Goal: Information Seeking & Learning: Learn about a topic

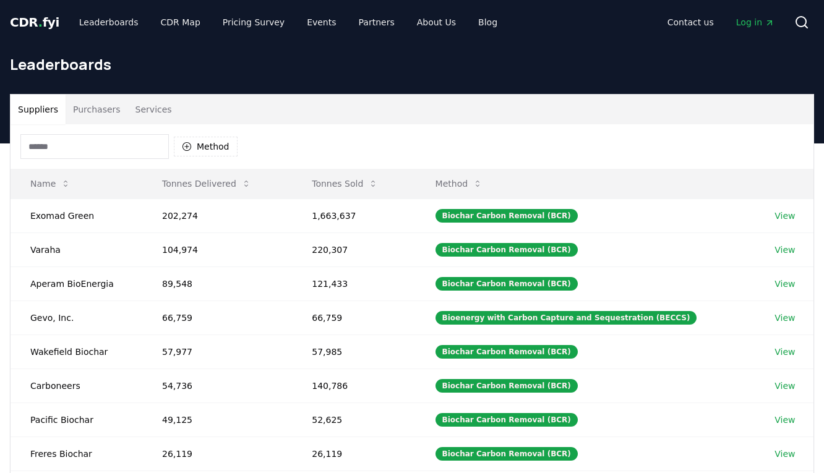
click at [106, 118] on button "Purchasers" at bounding box center [97, 110] width 63 height 30
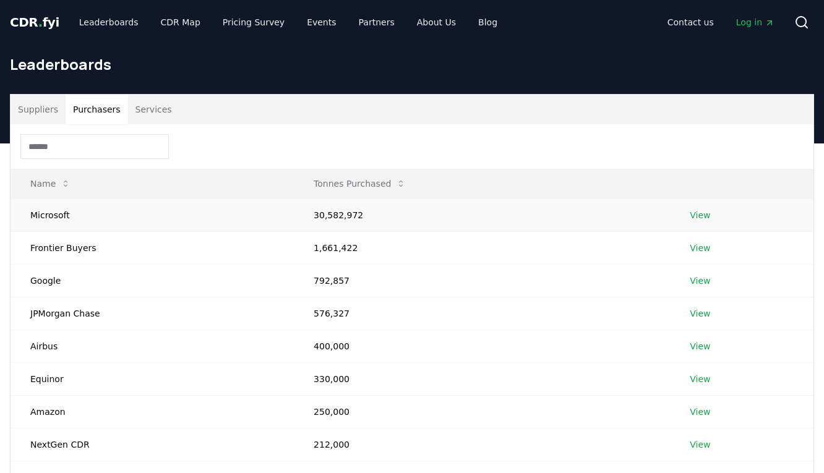
click at [699, 211] on link "View" at bounding box center [700, 215] width 20 height 12
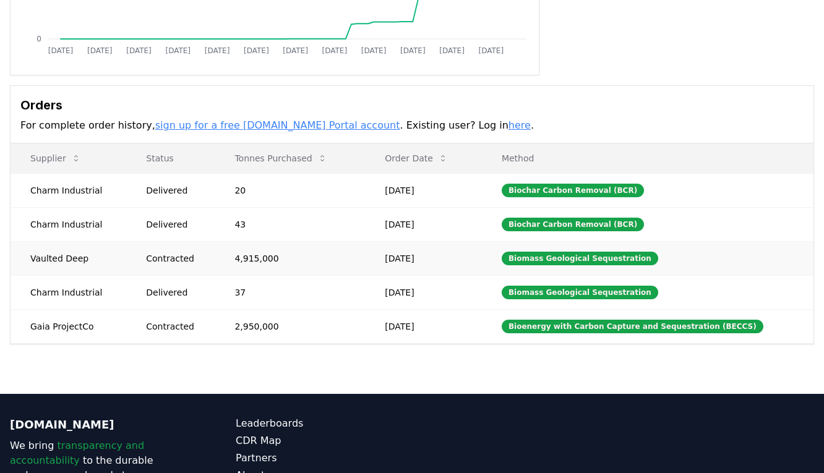
scroll to position [289, 0]
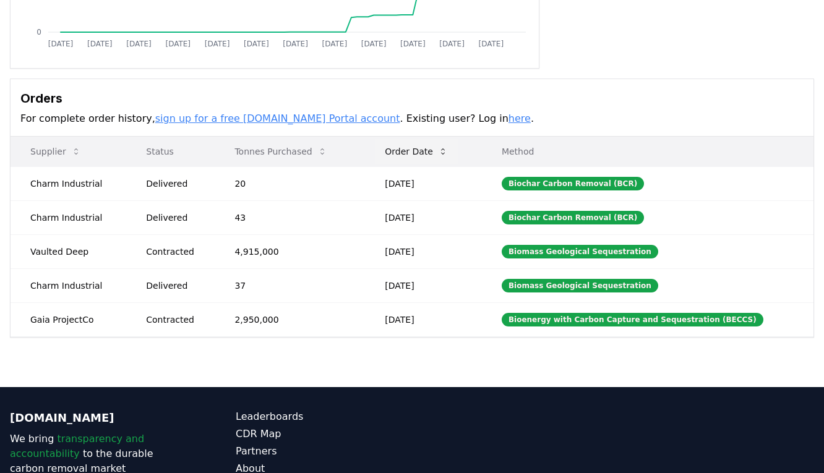
click at [439, 155] on button "Order Date" at bounding box center [416, 151] width 83 height 25
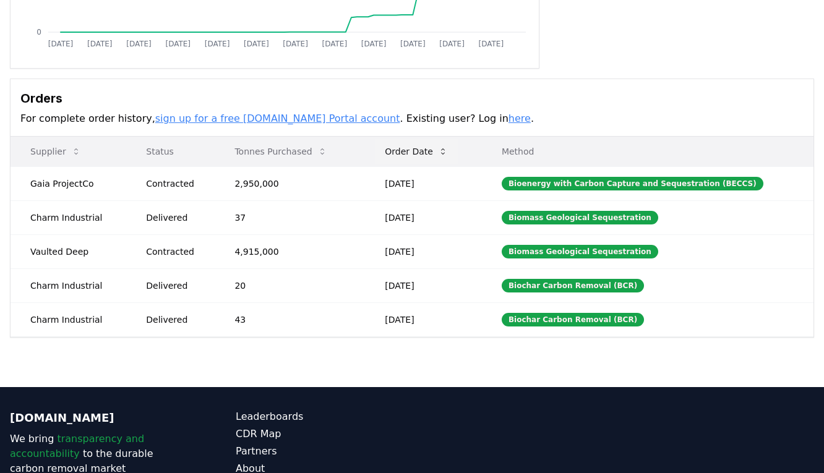
click at [439, 155] on button "Order Date" at bounding box center [416, 151] width 83 height 25
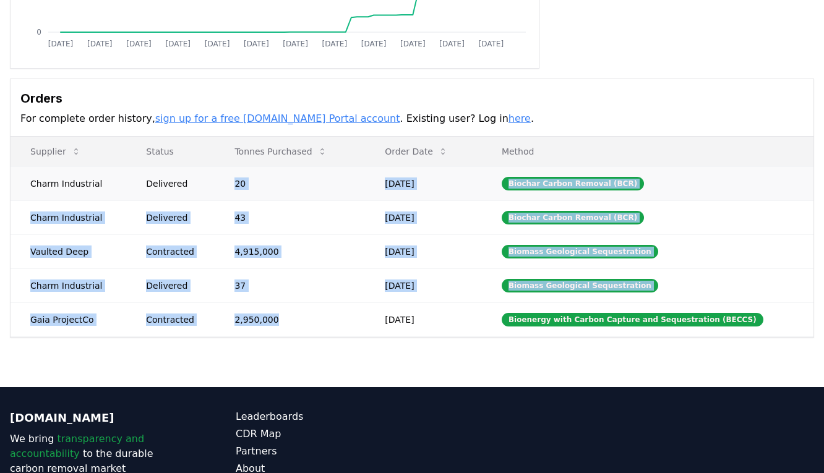
drag, startPoint x: 287, startPoint y: 326, endPoint x: 239, endPoint y: 187, distance: 147.4
click at [239, 187] on tbody "Charm Industrial Delivered 20 Sep 30, 2025 Biochar Carbon Removal (BCR) Charm I…" at bounding box center [412, 251] width 803 height 170
click at [239, 187] on td "20" at bounding box center [290, 183] width 150 height 34
drag, startPoint x: 240, startPoint y: 184, endPoint x: 279, endPoint y: 316, distance: 137.7
click at [279, 316] on tbody "Charm Industrial Delivered 20 Sep 30, 2025 Biochar Carbon Removal (BCR) Charm I…" at bounding box center [412, 251] width 803 height 170
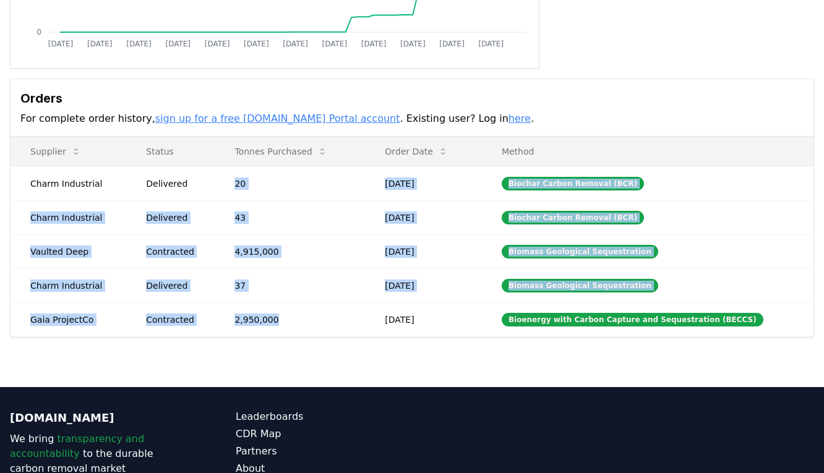
copy tbody "20 Sep 30, 2025 Biochar Carbon Removal (BCR) Charm Industrial Delivered 43 Sep …"
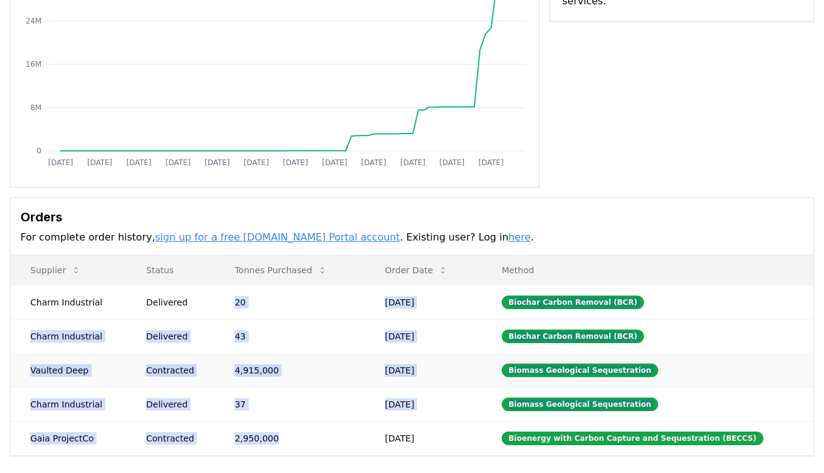
scroll to position [0, 0]
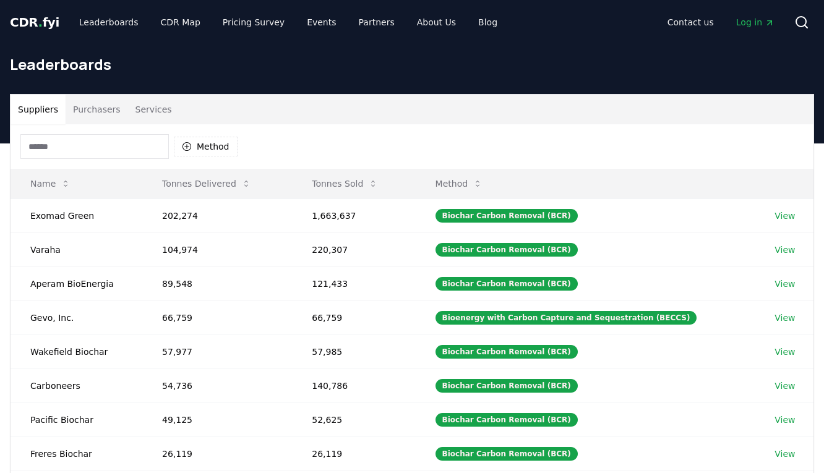
click at [80, 107] on button "Purchasers" at bounding box center [97, 110] width 63 height 30
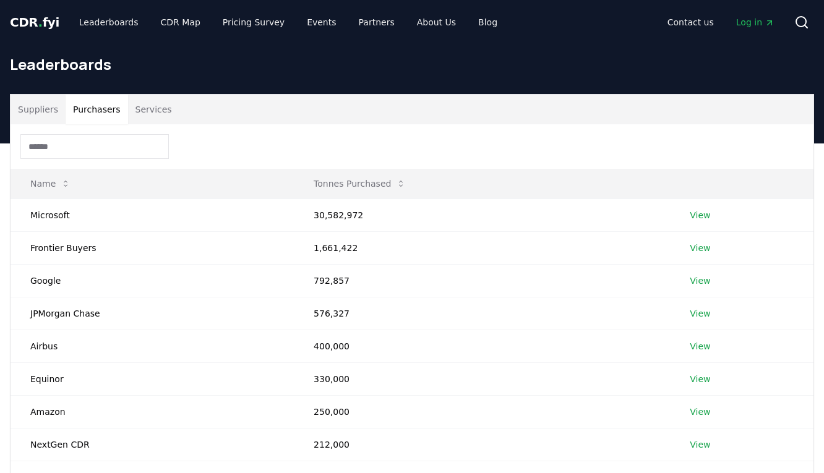
click at [0, 0] on div "CDR . fyi Leaderboards CDR Map Pricing Survey Events Partners About Us Blog Con…" at bounding box center [412, 412] width 824 height 825
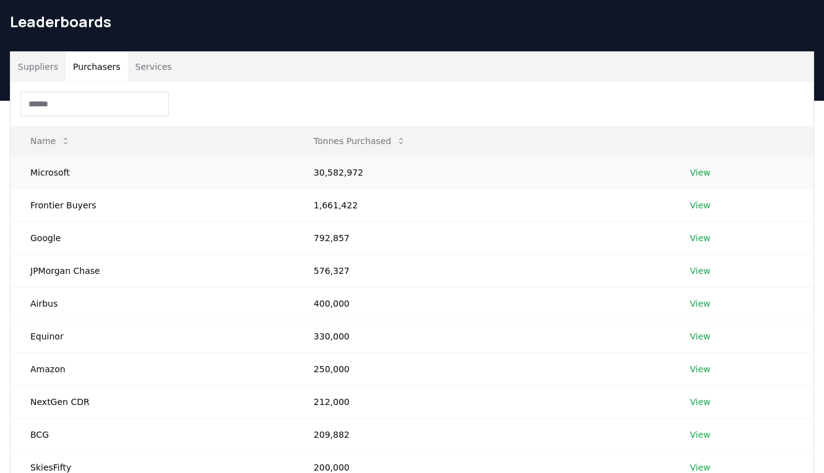
scroll to position [41, 0]
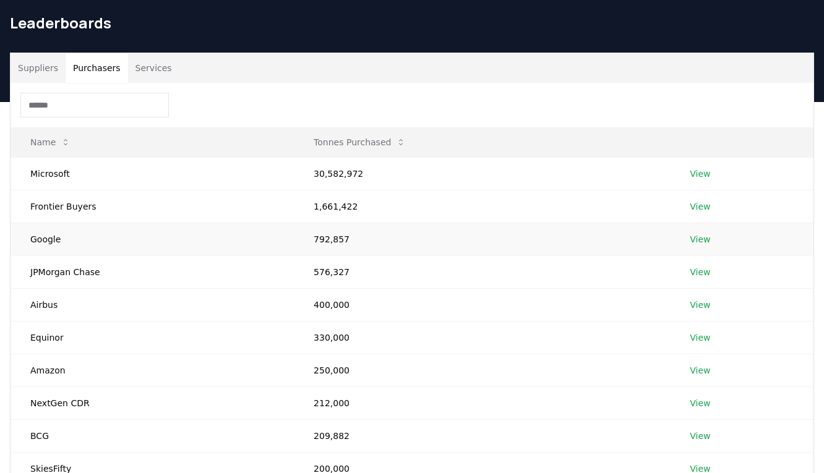
click at [334, 242] on td "792,857" at bounding box center [482, 239] width 376 height 33
click at [447, 239] on td "792,857" at bounding box center [482, 239] width 376 height 33
click at [345, 243] on td "792,857" at bounding box center [482, 239] width 376 height 33
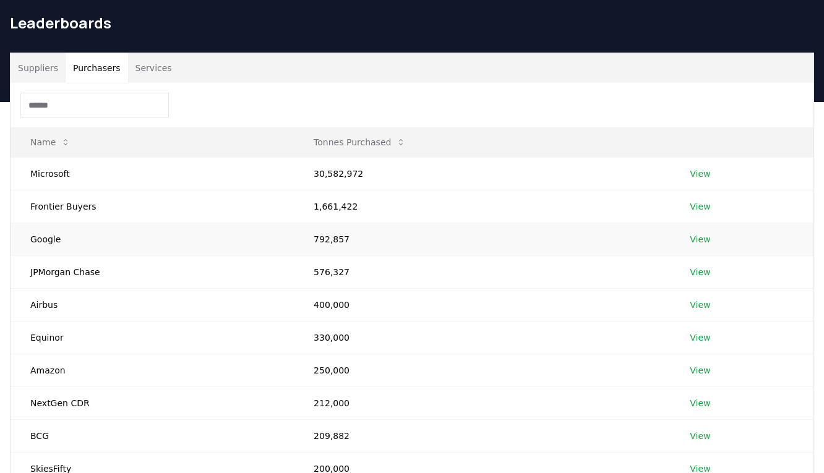
click at [331, 236] on td "792,857" at bounding box center [482, 239] width 376 height 33
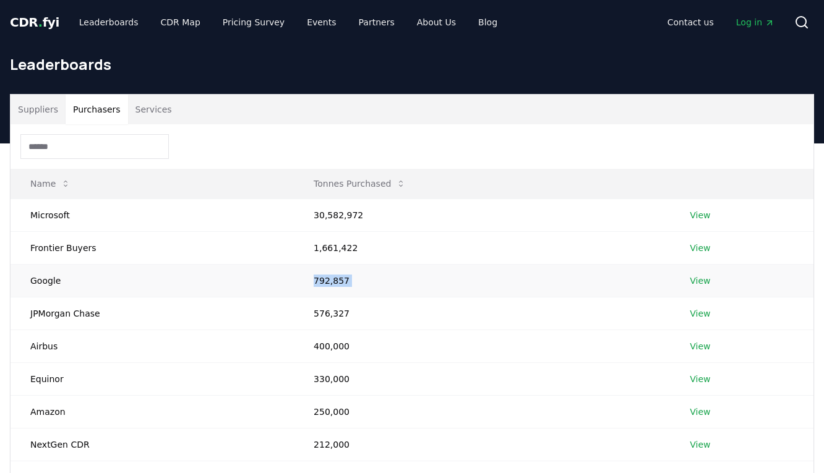
click at [699, 278] on link "View" at bounding box center [700, 281] width 20 height 12
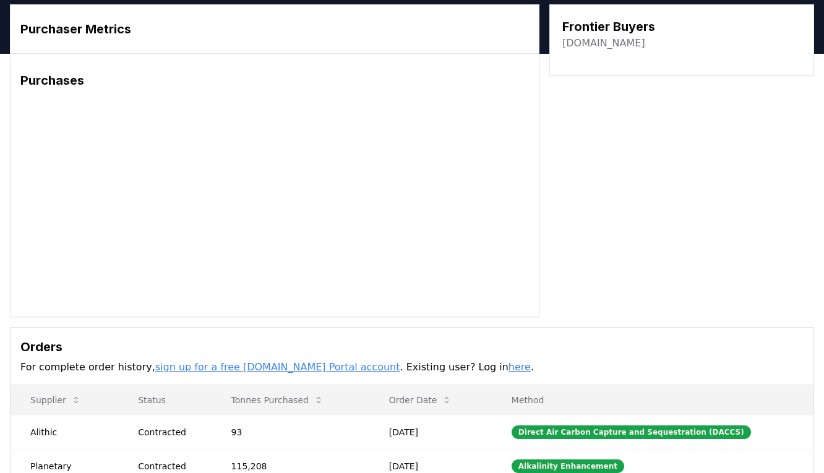
scroll to position [31, 0]
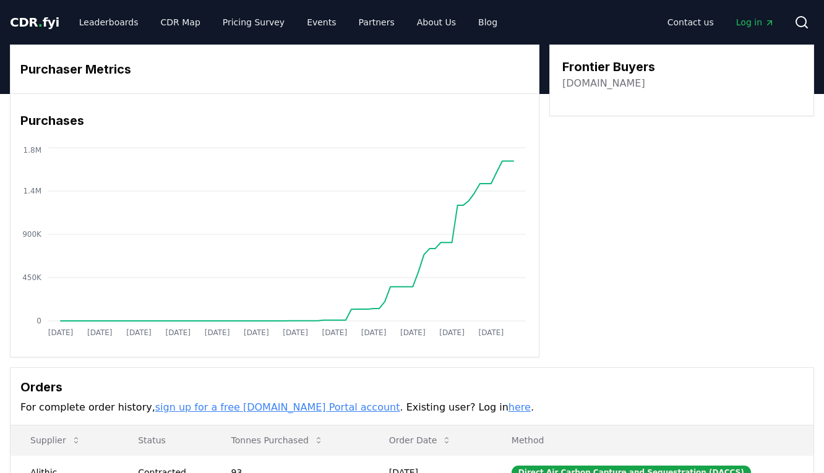
click at [630, 212] on div "Purchaser Metrics Purchases Jan 2019 Aug 2019 Mar 2020 Oct 2020 May 2021 Dec 20…" at bounding box center [412, 201] width 805 height 313
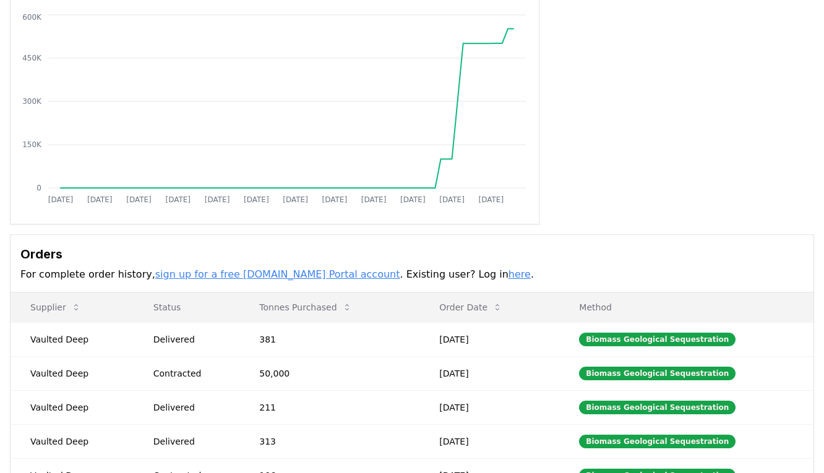
scroll to position [110, 0]
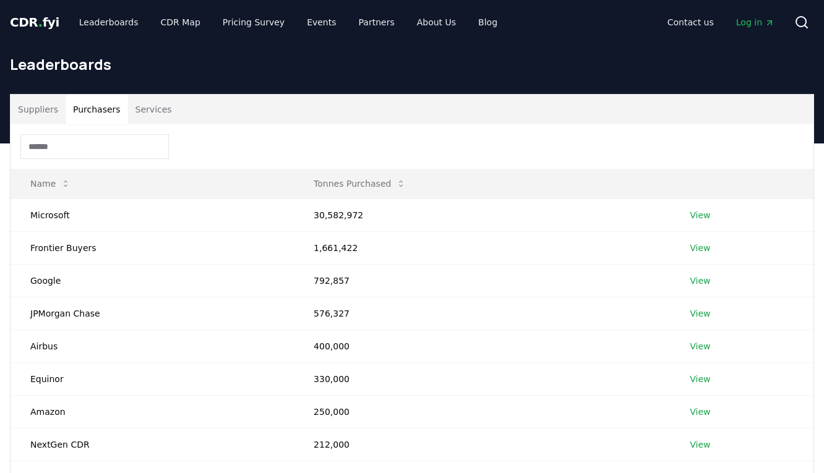
click at [98, 112] on button "Purchasers" at bounding box center [97, 110] width 63 height 30
drag, startPoint x: 337, startPoint y: 285, endPoint x: 302, endPoint y: 283, distance: 34.7
click at [302, 283] on td "792,857" at bounding box center [482, 280] width 376 height 33
copy td "792,857"
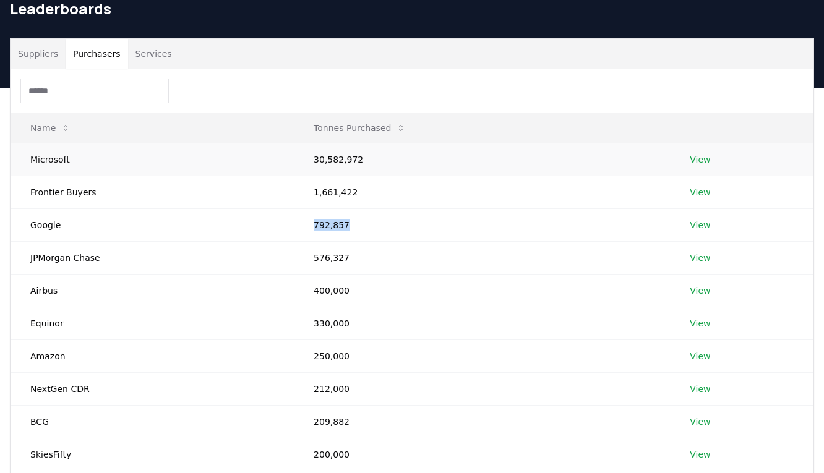
scroll to position [86, 0]
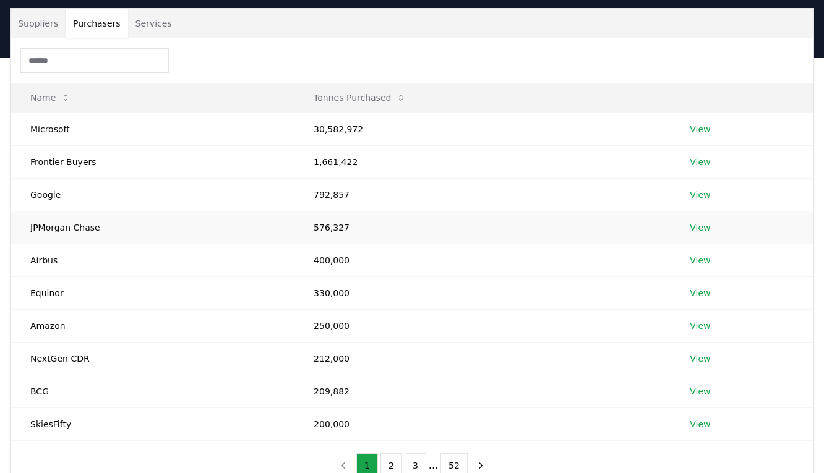
click at [319, 218] on td "576,327" at bounding box center [482, 227] width 376 height 33
click at [319, 228] on td "576,327" at bounding box center [482, 227] width 376 height 33
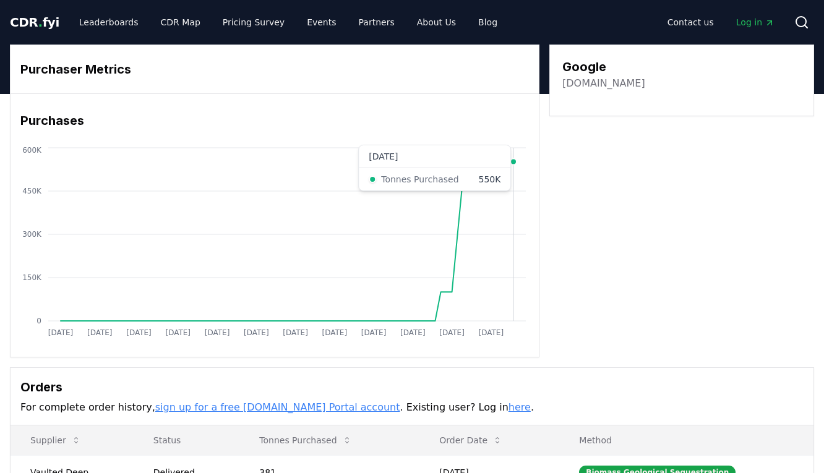
click at [516, 305] on icon "Jan 2019 Aug 2019 Mar 2020 Oct 2020 May 2021 Dec 2021 Jul 2022 Feb 2023 Sep 202…" at bounding box center [270, 244] width 519 height 198
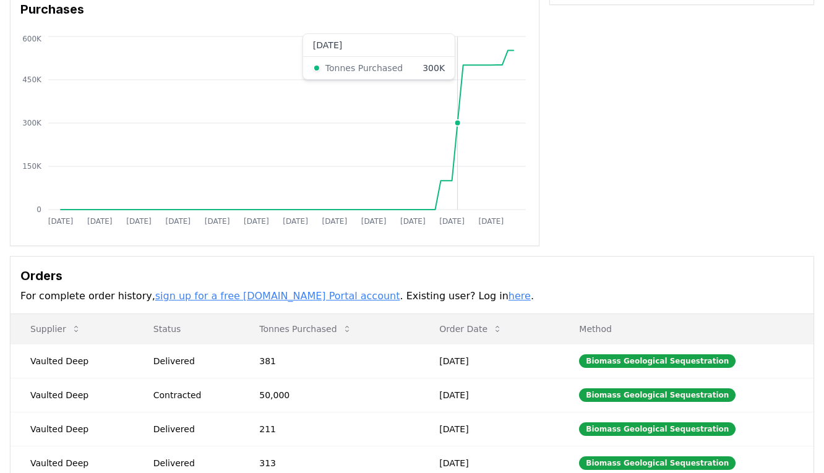
scroll to position [113, 0]
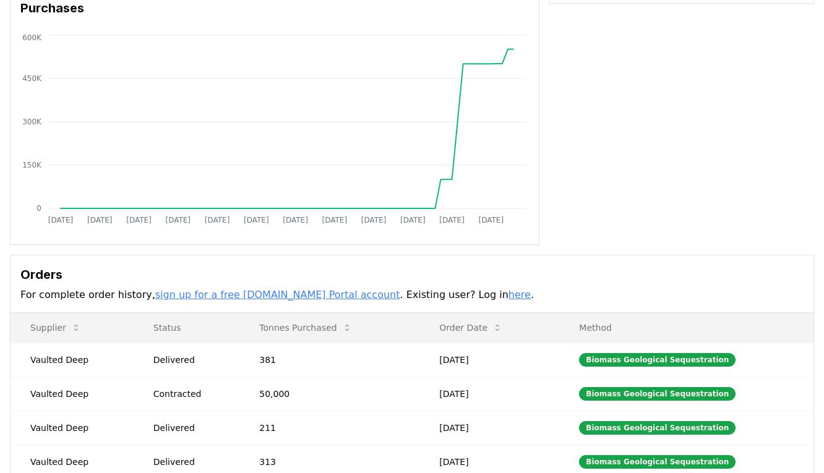
click at [322, 264] on div "Orders For complete order history, sign up for a free [DOMAIN_NAME] Portal acco…" at bounding box center [412, 285] width 803 height 58
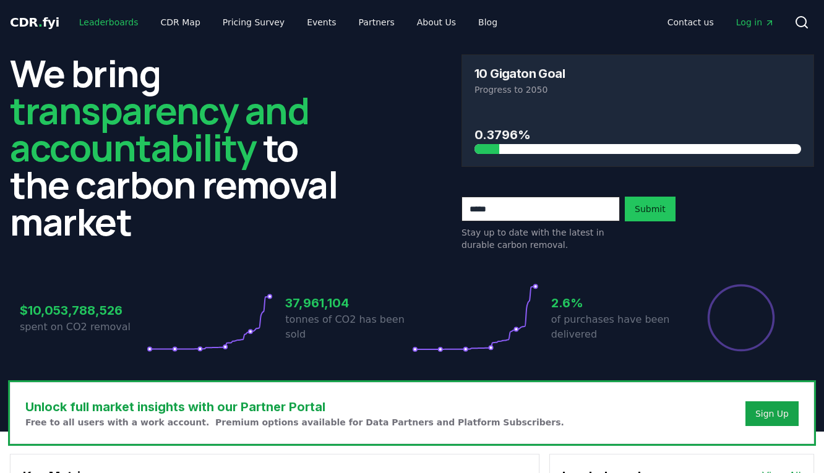
click at [110, 23] on link "Leaderboards" at bounding box center [108, 22] width 79 height 22
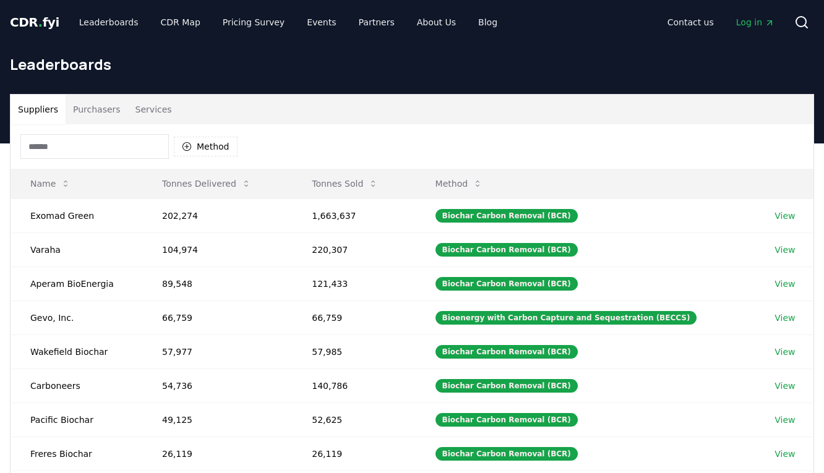
click at [106, 106] on button "Purchasers" at bounding box center [97, 110] width 63 height 30
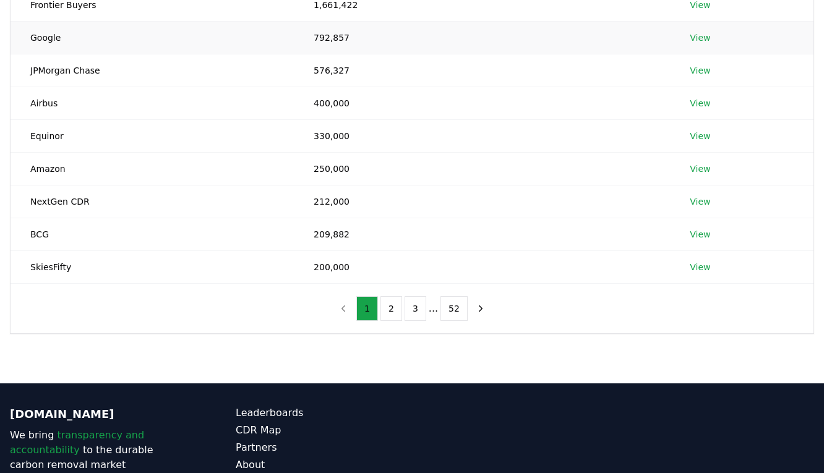
scroll to position [217, 0]
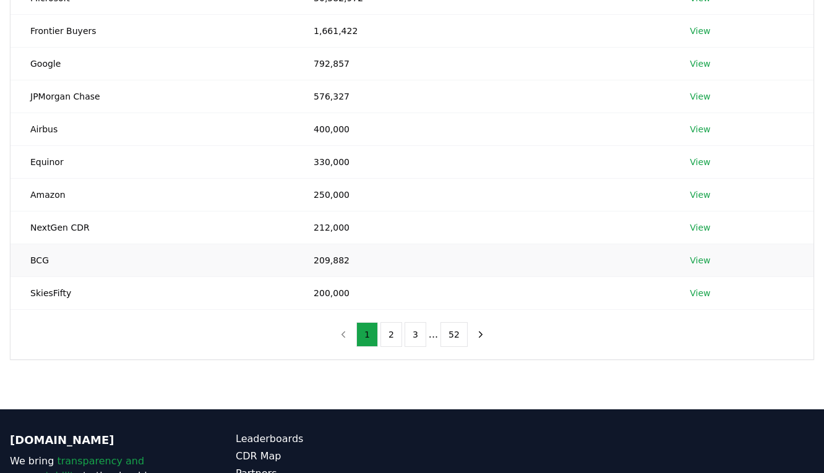
click at [706, 275] on td "View" at bounding box center [742, 260] width 144 height 33
click at [706, 267] on td "View" at bounding box center [742, 260] width 144 height 33
click at [706, 266] on link "View" at bounding box center [700, 260] width 20 height 12
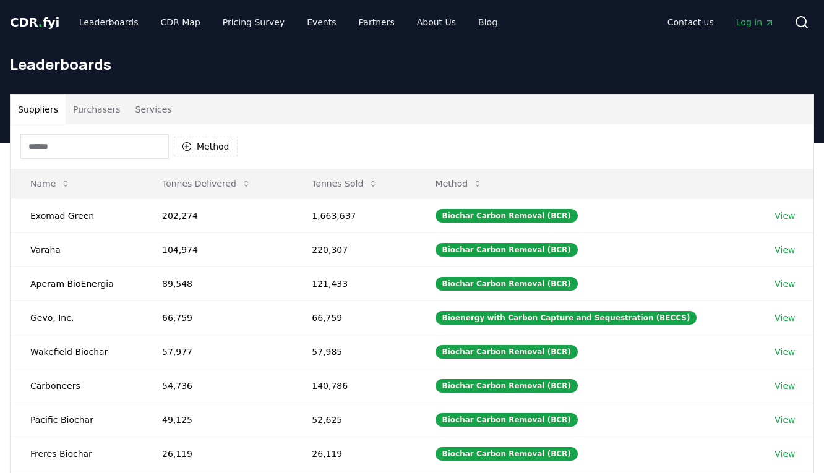
click at [74, 93] on div "CDR . fyi Leaderboards CDR Map Pricing Survey Events Partners About Us Blog Con…" at bounding box center [412, 418] width 824 height 837
click at [79, 107] on button "Purchasers" at bounding box center [97, 110] width 63 height 30
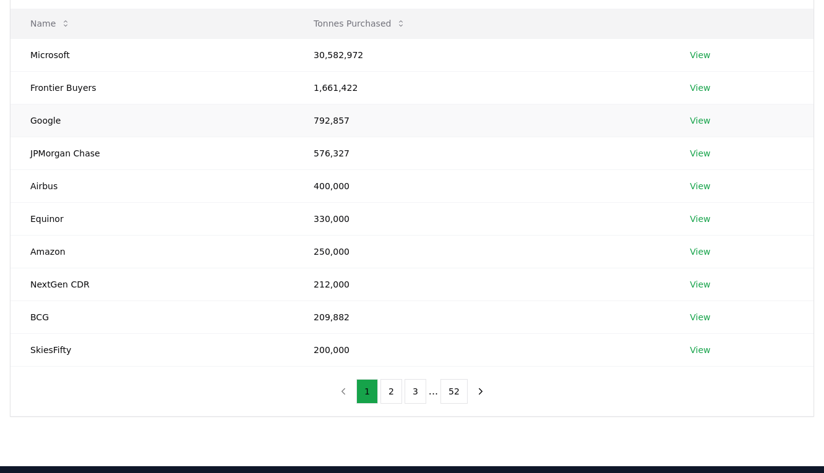
scroll to position [142, 0]
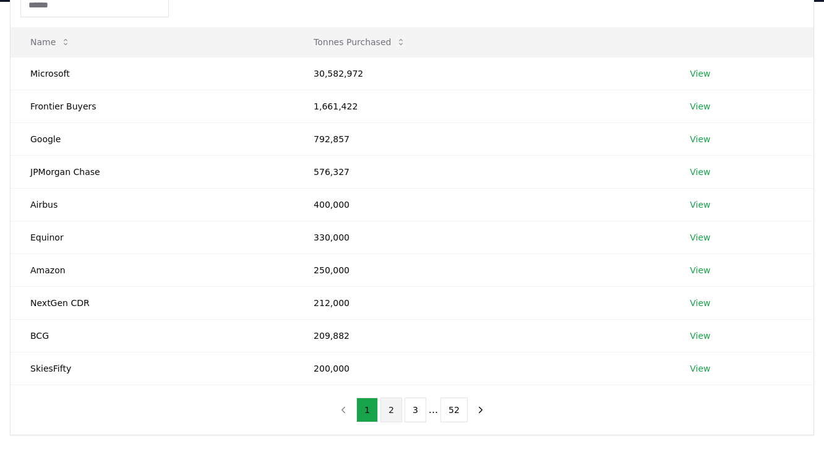
click at [395, 420] on button "2" at bounding box center [392, 410] width 22 height 25
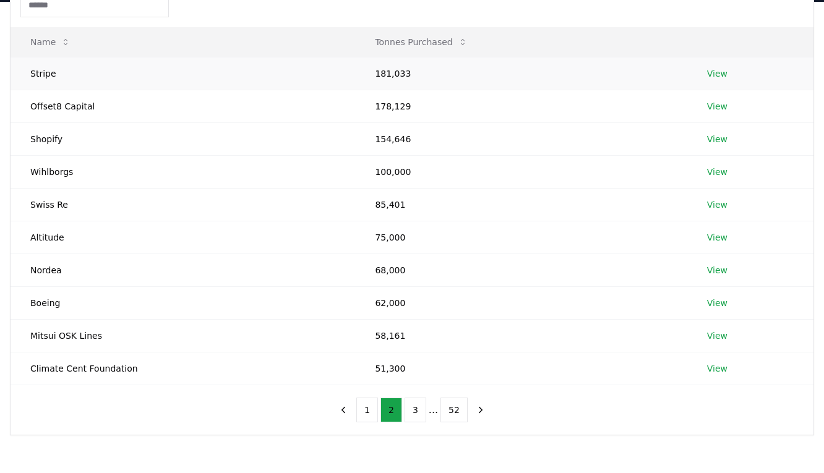
click at [724, 74] on link "View" at bounding box center [717, 73] width 20 height 12
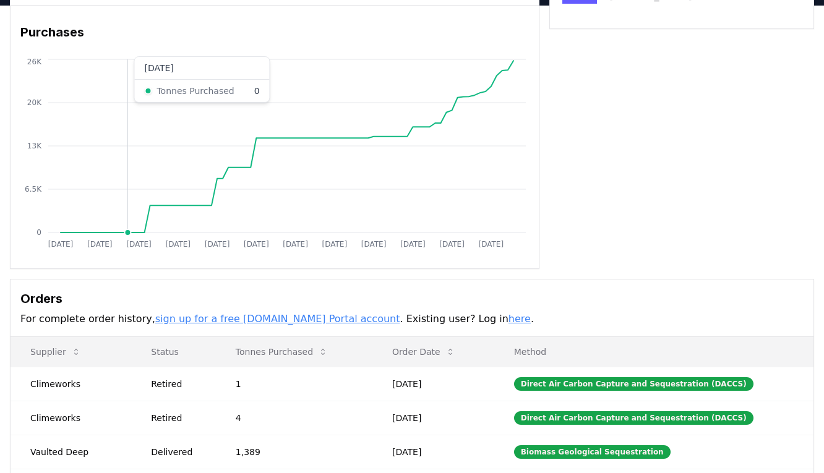
scroll to position [88, 0]
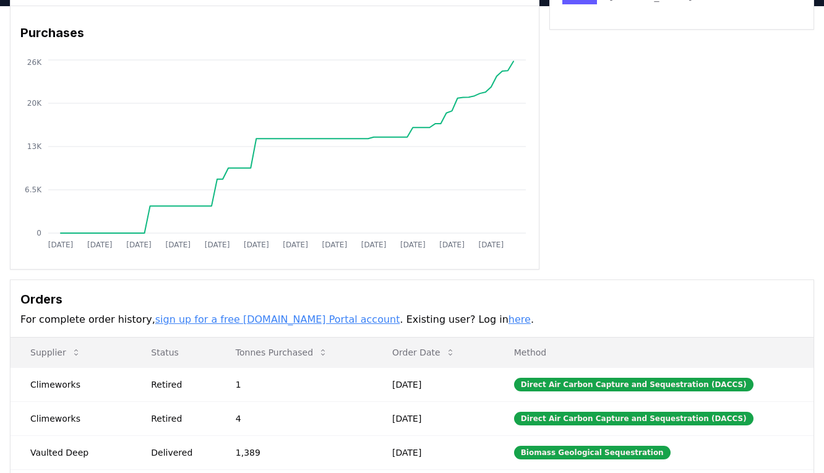
click at [3, 262] on div "Purchaser Metrics Purchases [DATE] [DATE] [DATE] [DATE] [DATE] [DATE] [DATE] [D…" at bounding box center [412, 248] width 824 height 582
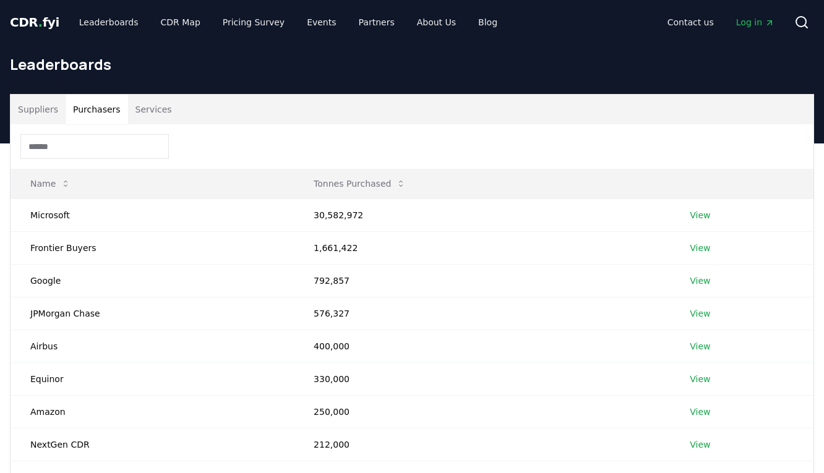
click at [89, 101] on button "Purchasers" at bounding box center [97, 110] width 63 height 30
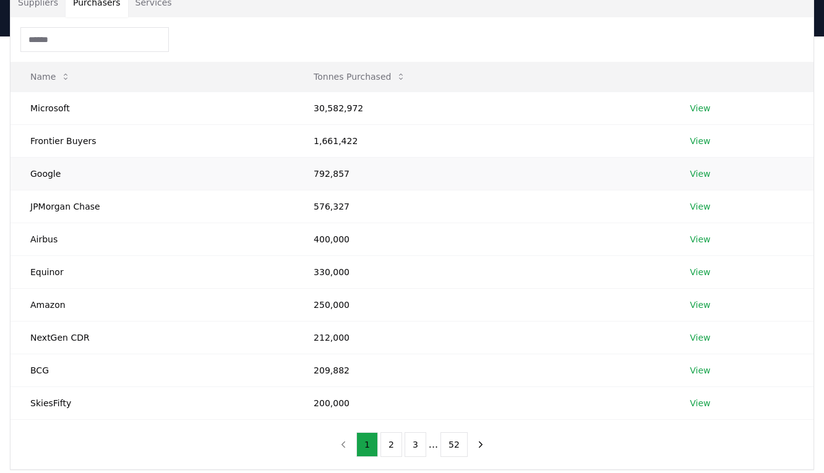
scroll to position [115, 0]
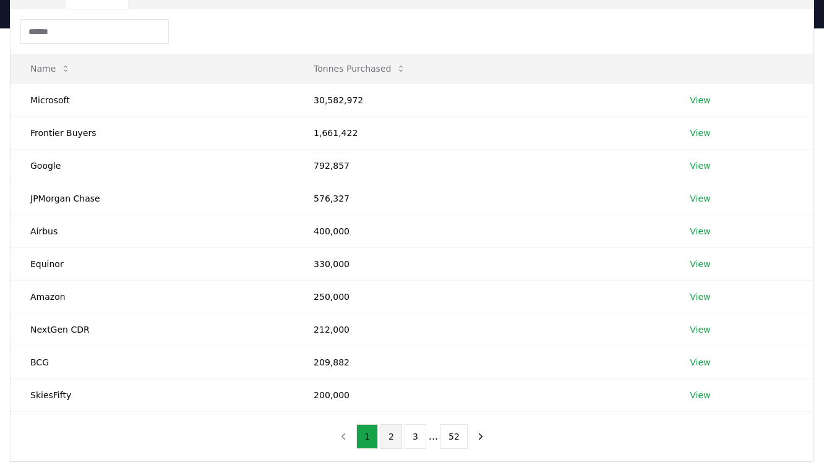
click at [389, 434] on button "2" at bounding box center [392, 437] width 22 height 25
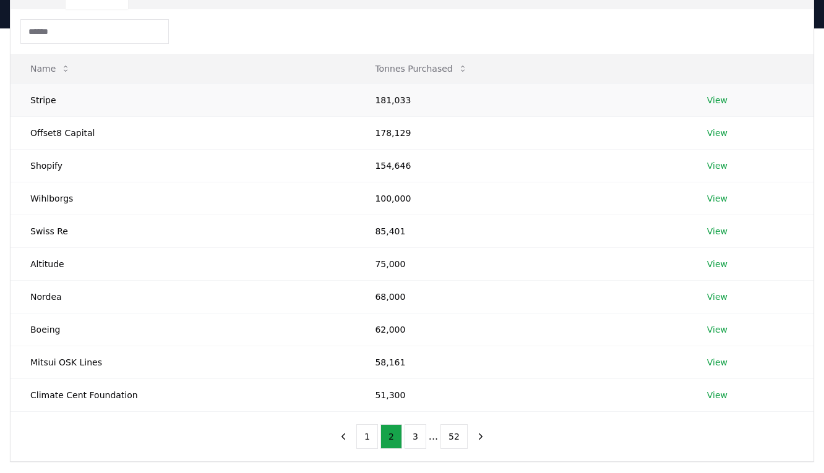
click at [712, 96] on link "View" at bounding box center [717, 100] width 20 height 12
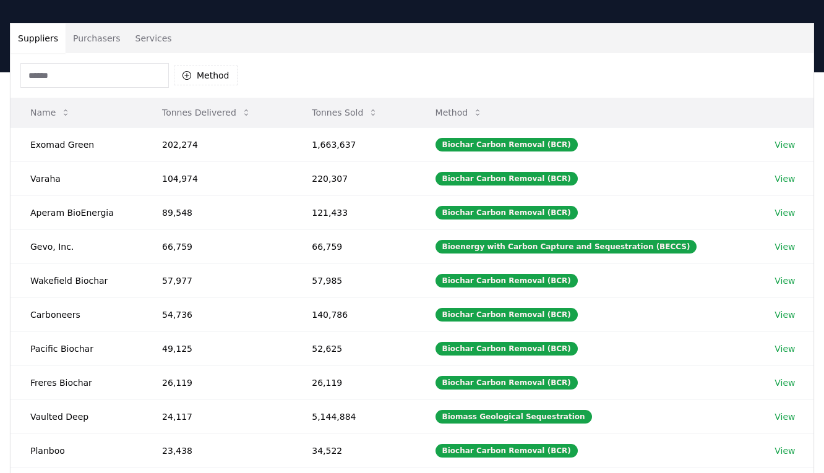
scroll to position [2, 0]
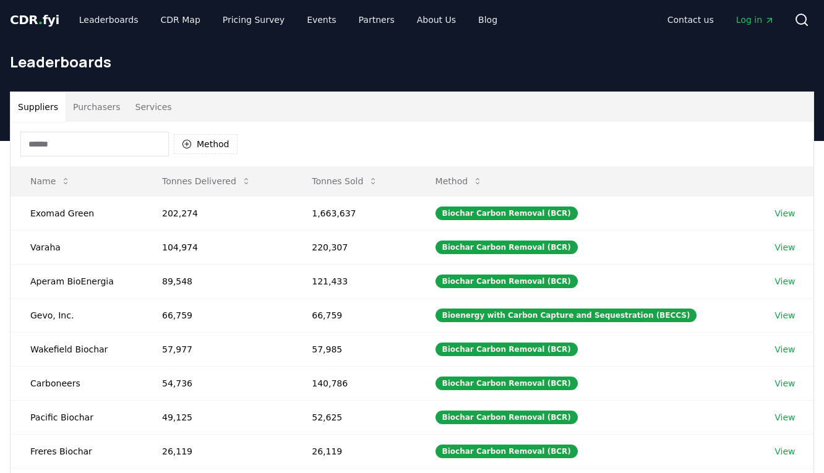
click at [93, 102] on button "Purchasers" at bounding box center [97, 107] width 63 height 30
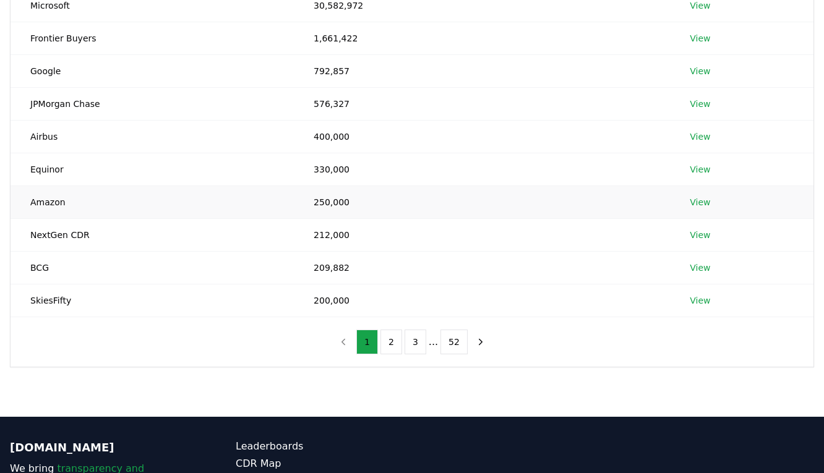
scroll to position [158, 0]
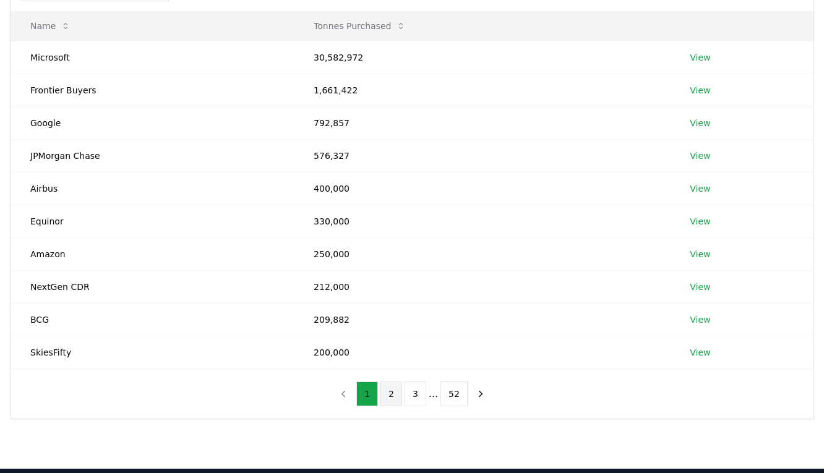
click at [387, 391] on button "2" at bounding box center [392, 394] width 22 height 25
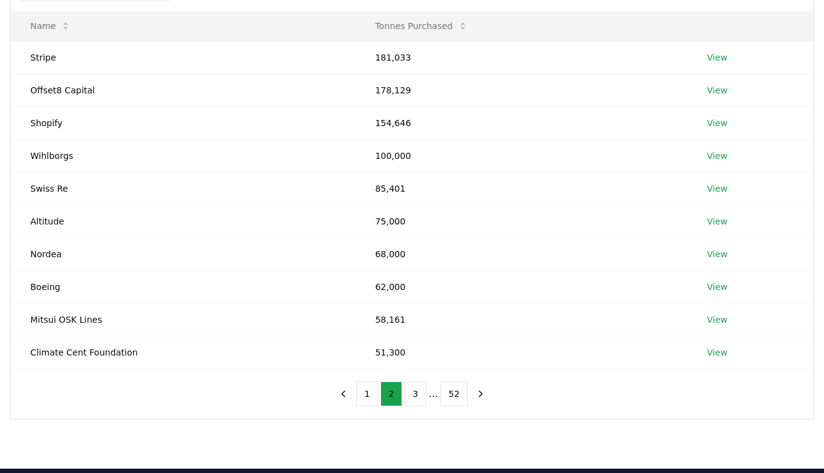
click at [0, 0] on div "Suppliers Purchasers Services Name Tonnes Purchased Stripe 181,033 View Offset8…" at bounding box center [412, 177] width 824 height 483
click at [446, 33] on button "Tonnes Purchased" at bounding box center [421, 26] width 112 height 25
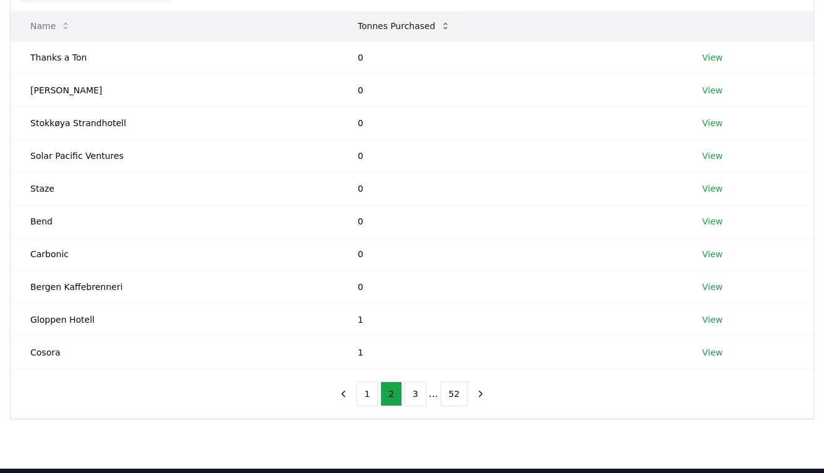
click at [443, 32] on button "Tonnes Purchased" at bounding box center [404, 26] width 112 height 25
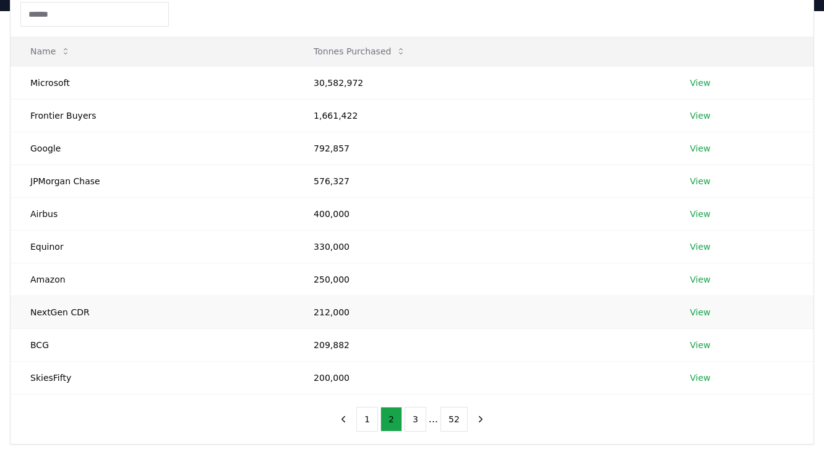
scroll to position [124, 0]
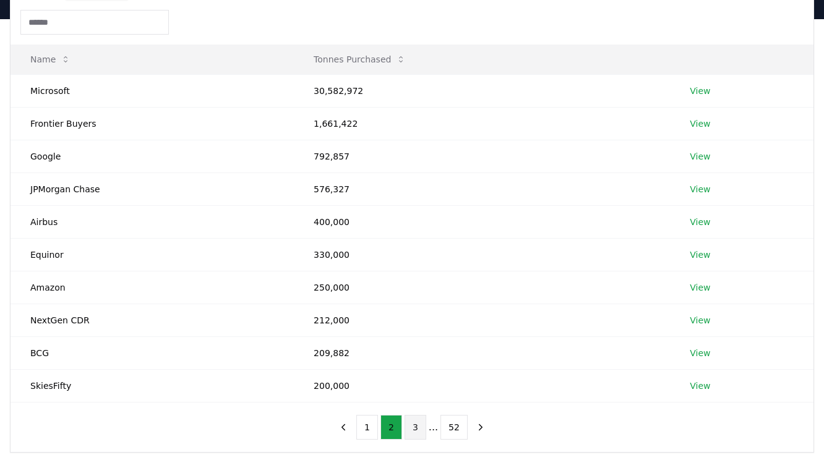
click at [413, 425] on button "3" at bounding box center [416, 427] width 22 height 25
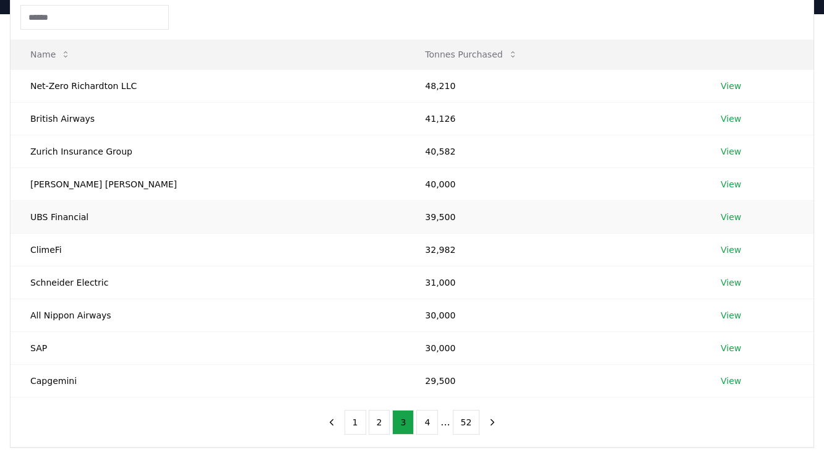
scroll to position [139, 0]
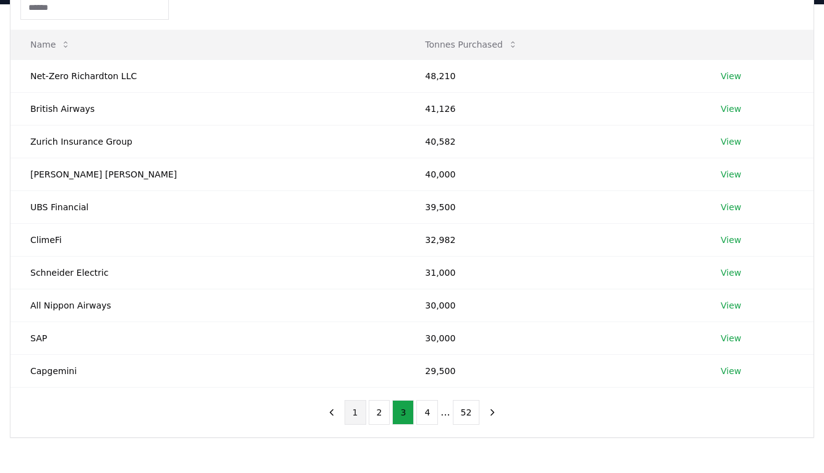
click at [360, 415] on button "1" at bounding box center [356, 412] width 22 height 25
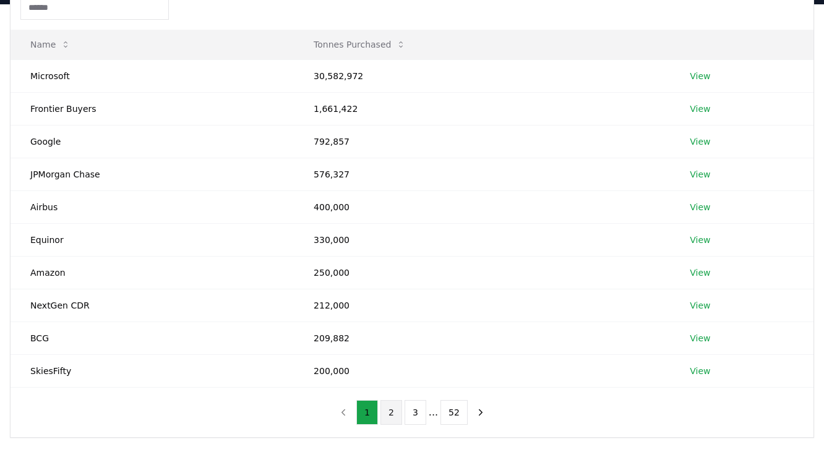
click at [389, 412] on button "2" at bounding box center [392, 412] width 22 height 25
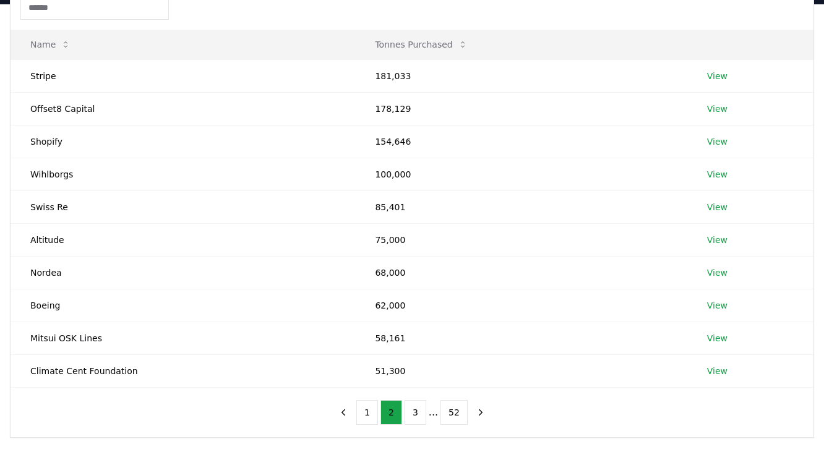
click at [0, 0] on div "Suppliers Purchasers Services Name Tonnes Purchased Stripe 181,033 View Offset8…" at bounding box center [412, 196] width 824 height 483
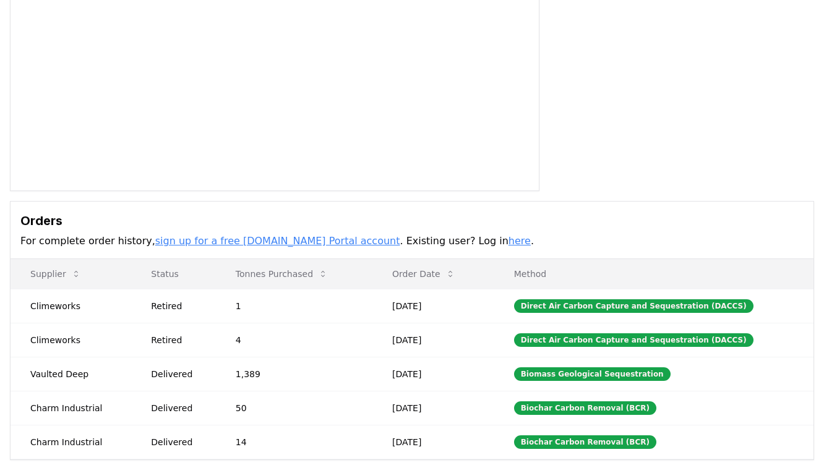
scroll to position [266, 0]
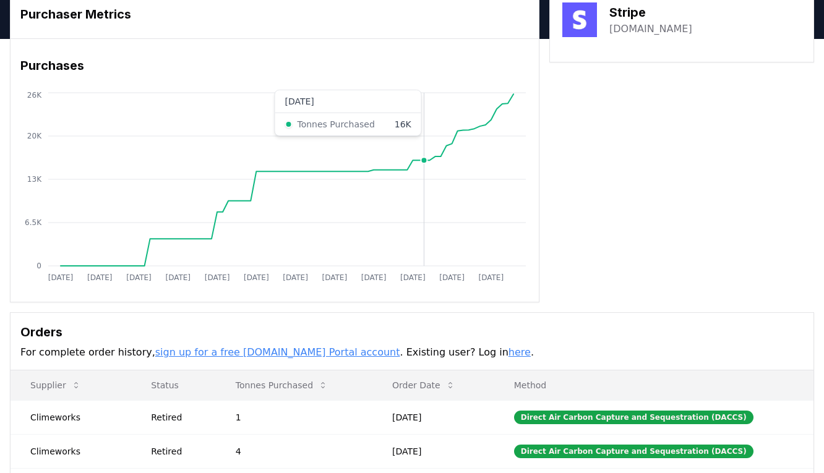
scroll to position [54, 0]
